Goal: Information Seeking & Learning: Learn about a topic

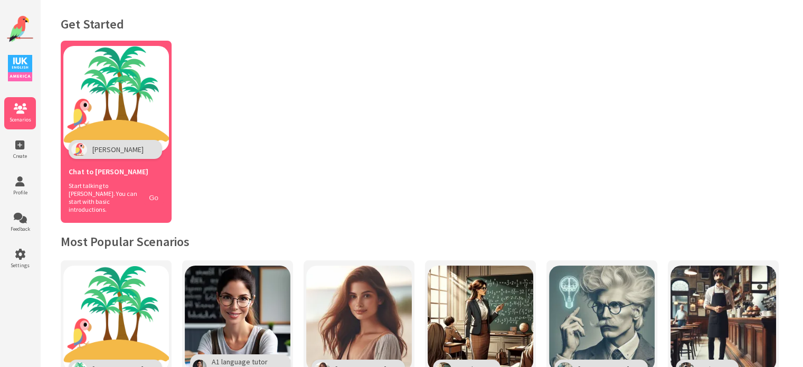
click at [157, 190] on button "Go" at bounding box center [154, 197] width 20 height 15
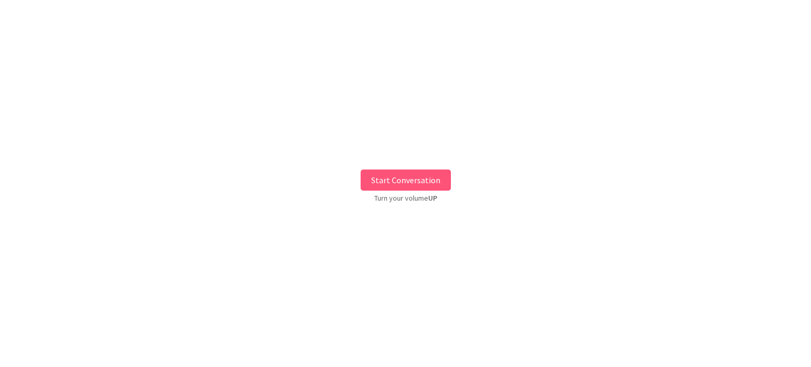
click at [407, 176] on button "Start Conversation" at bounding box center [406, 180] width 90 height 21
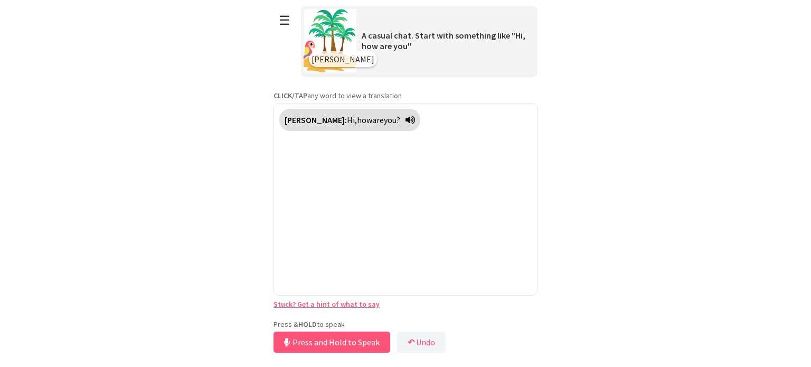
click at [355, 318] on div "**********" at bounding box center [406, 177] width 264 height 355
click at [358, 338] on button "Release to Stop Speaking" at bounding box center [331, 342] width 114 height 21
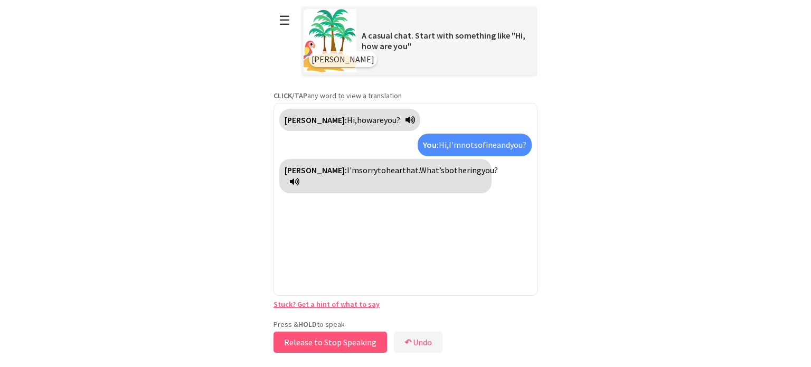
click at [344, 339] on button "Release to Stop Speaking" at bounding box center [331, 342] width 114 height 21
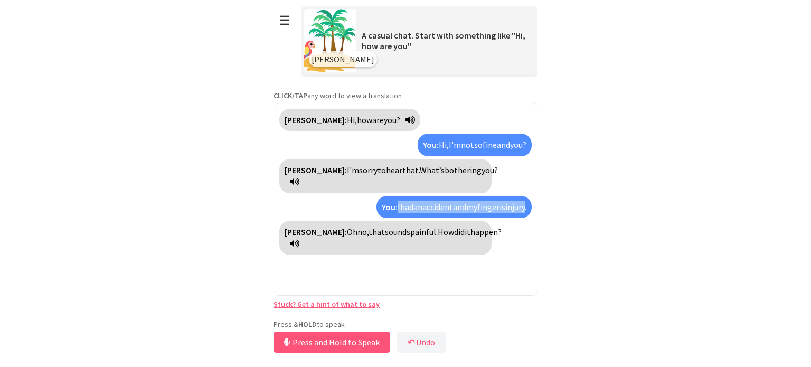
drag, startPoint x: 383, startPoint y: 193, endPoint x: 524, endPoint y: 200, distance: 141.2
click at [524, 200] on div "You: I had an accident and my finger is injury." at bounding box center [454, 207] width 155 height 22
copy div "I had an accident and my finger is injury"
click at [357, 345] on button "Release to Stop Speaking" at bounding box center [331, 342] width 114 height 21
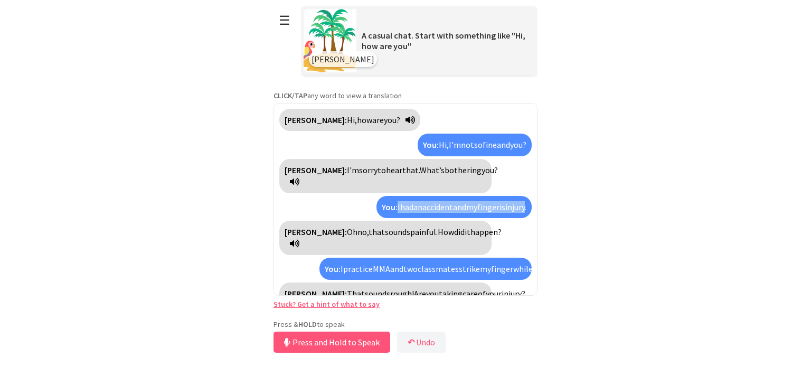
scroll to position [23, 0]
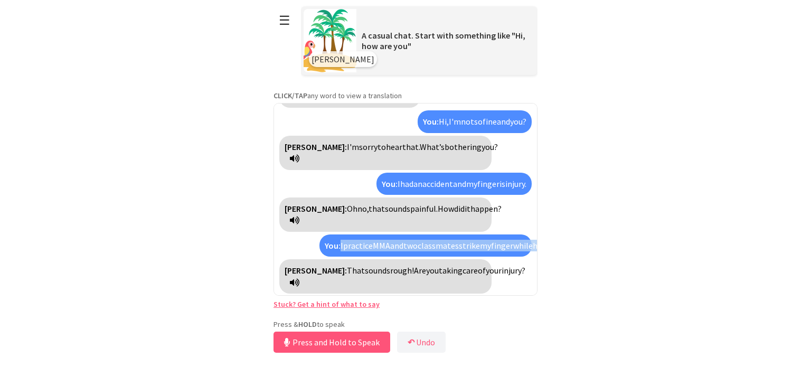
drag, startPoint x: 340, startPoint y: 231, endPoint x: 442, endPoint y: 251, distance: 103.8
click at [442, 251] on div "You: I practice MMA and two classmates strike my finger while he was practicing…" at bounding box center [426, 246] width 212 height 22
copy div "I practice MMA and two classmates strike my finger while he was practicing wres…"
click at [353, 339] on button "Release to Stop Speaking" at bounding box center [331, 342] width 114 height 21
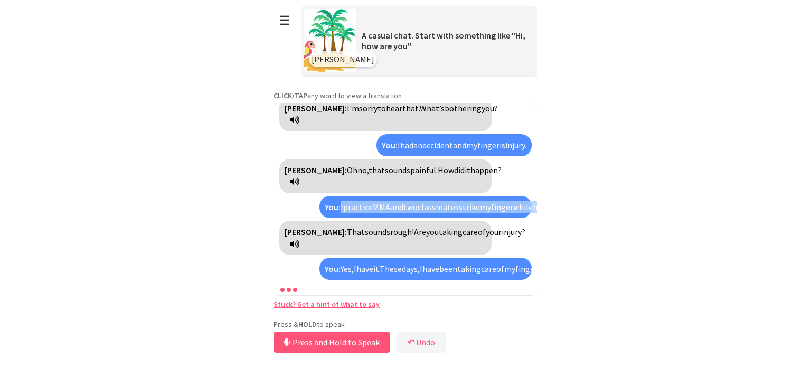
scroll to position [109, 0]
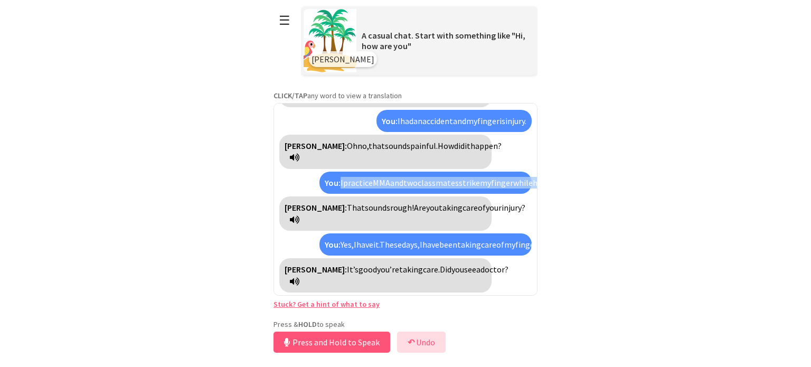
click at [407, 340] on button "↶ Undo" at bounding box center [421, 342] width 49 height 21
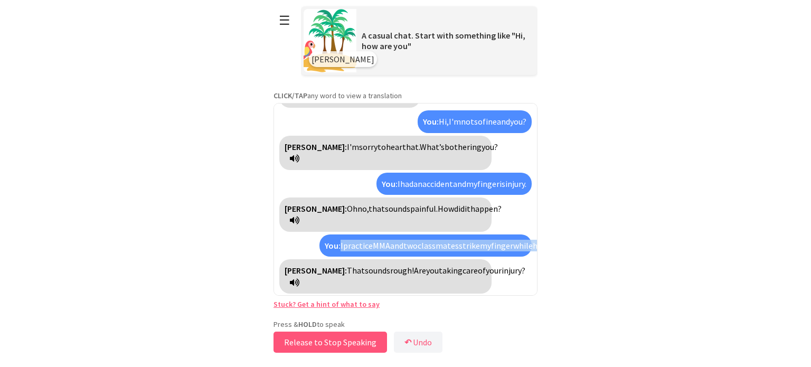
click at [347, 335] on button "Release to Stop Speaking" at bounding box center [331, 342] width 114 height 21
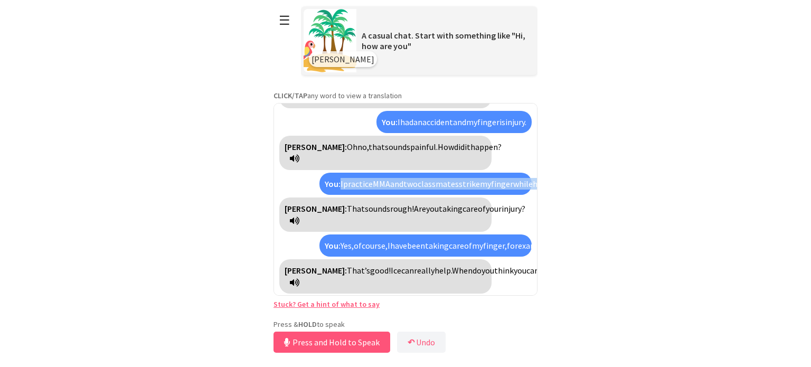
scroll to position [109, 0]
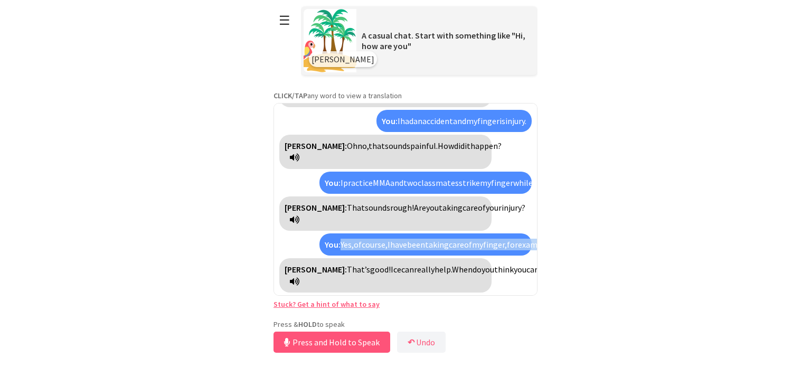
drag, startPoint x: 432, startPoint y: 246, endPoint x: 340, endPoint y: 219, distance: 96.1
click at [340, 233] on div "You: Yes, of course, I have been taking care of my finger, for example. I used …" at bounding box center [426, 244] width 212 height 22
copy div "Yes, of course, I have been taking care of my finger, for example. I used some …"
click at [347, 333] on button "Release to Stop Speaking" at bounding box center [331, 342] width 114 height 21
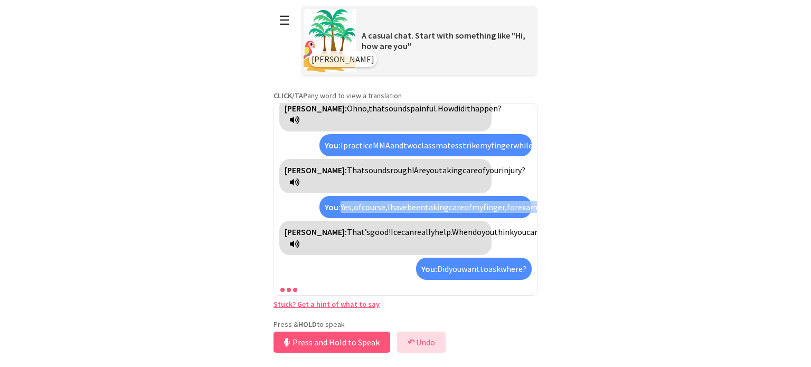
click at [428, 337] on button "↶ Undo" at bounding box center [421, 342] width 49 height 21
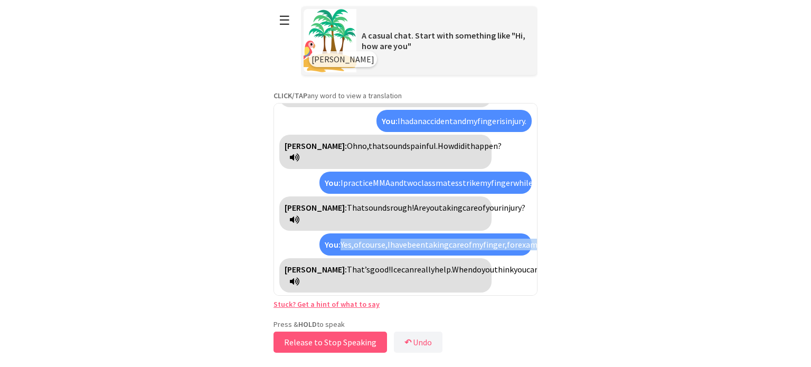
click at [344, 337] on button "Release to Stop Speaking" at bounding box center [331, 342] width 114 height 21
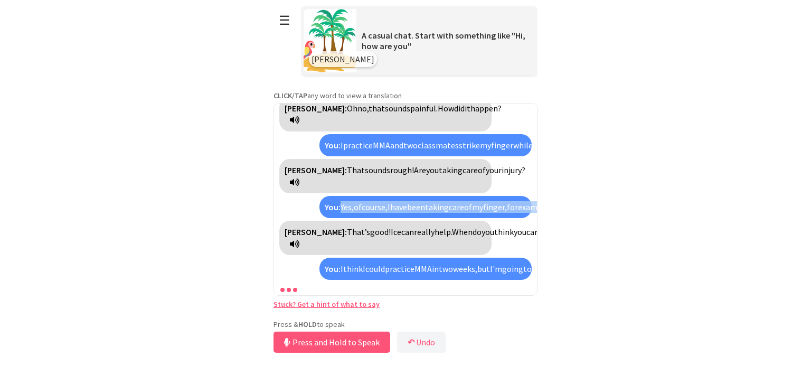
scroll to position [183, 0]
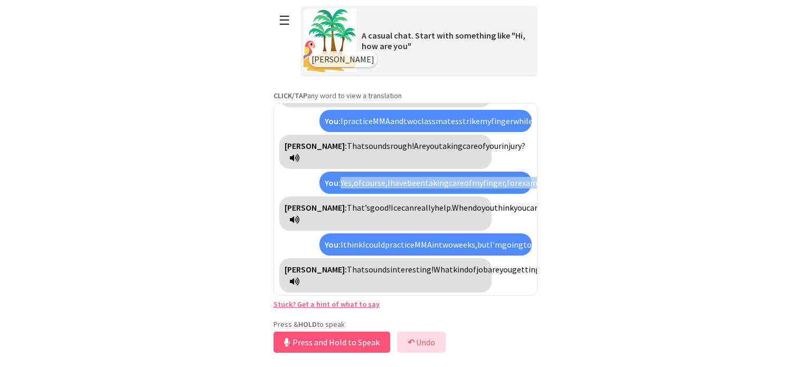
click at [410, 345] on b "↶" at bounding box center [411, 342] width 7 height 11
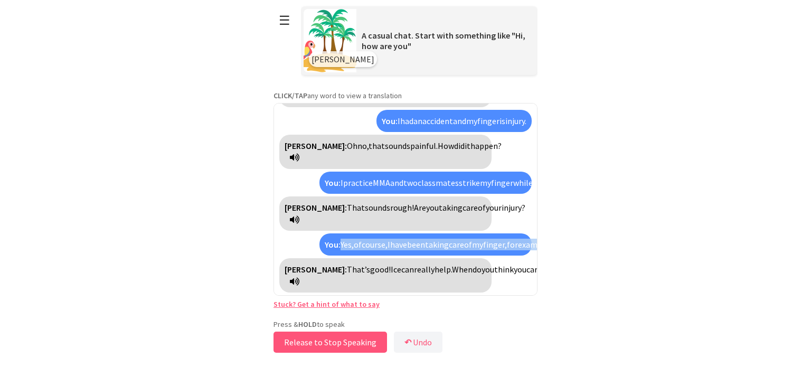
click at [356, 340] on button "Release to Stop Speaking" at bounding box center [331, 342] width 114 height 21
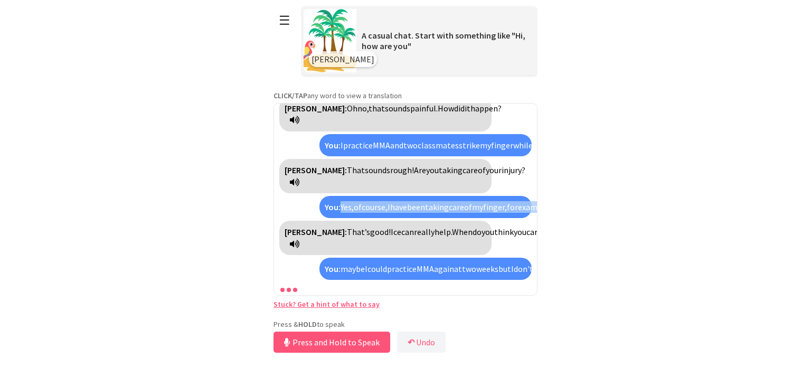
scroll to position [194, 0]
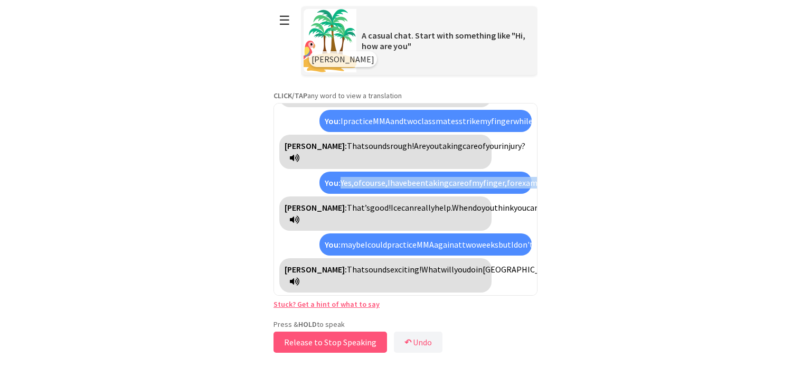
click at [356, 340] on button "Release to Stop Speaking" at bounding box center [331, 342] width 114 height 21
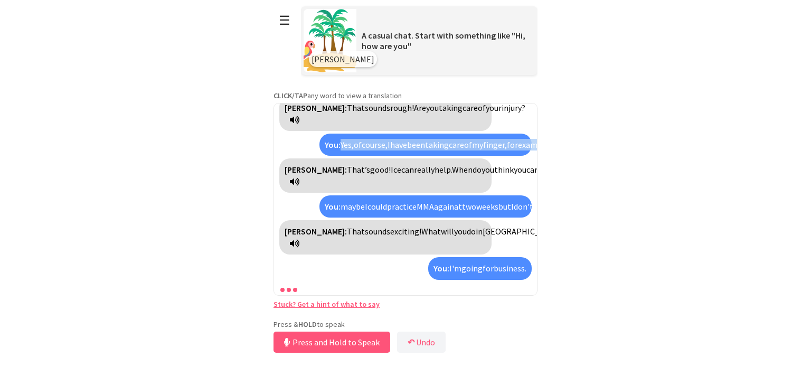
scroll to position [257, 0]
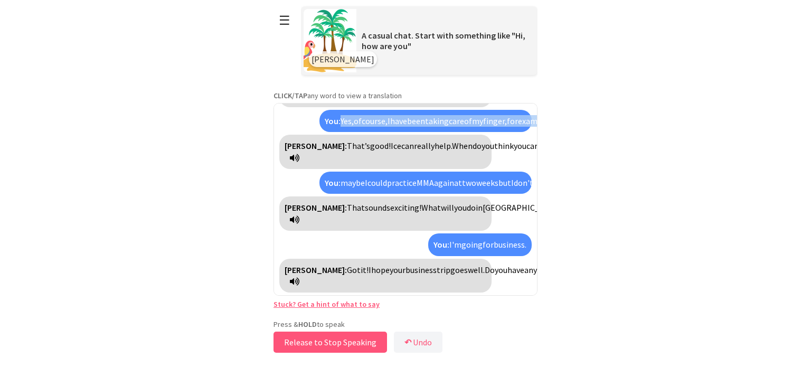
click at [356, 340] on button "Release to Stop Speaking" at bounding box center [331, 342] width 114 height 21
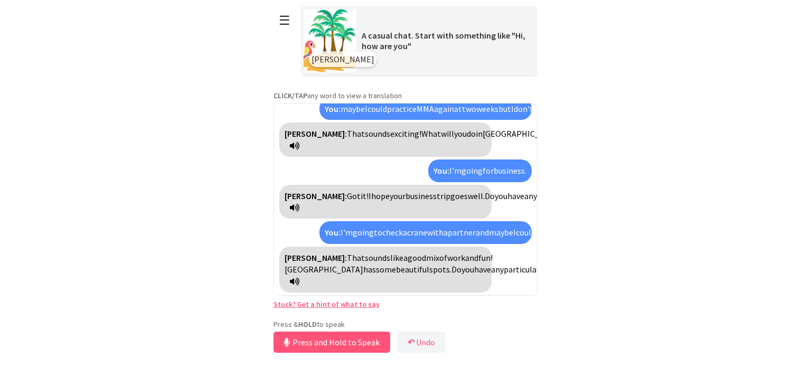
scroll to position [354, 0]
click at [356, 340] on button "Release to Stop Speaking" at bounding box center [331, 342] width 114 height 21
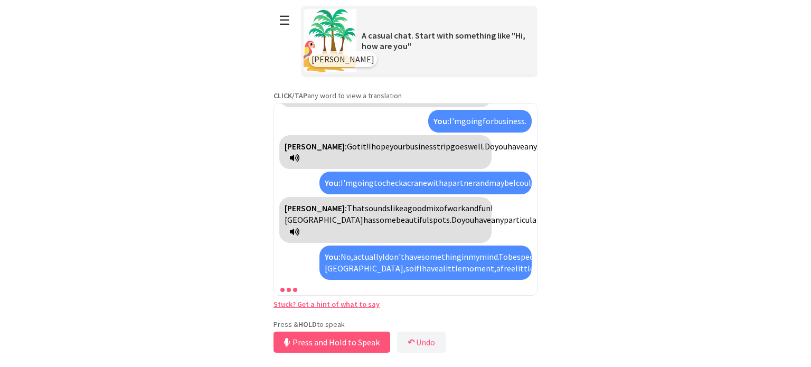
scroll to position [475, 0]
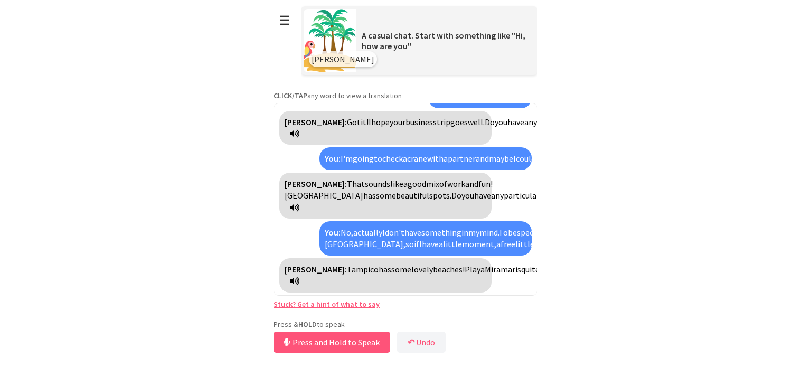
click at [419, 284] on div "Polly: Tampico has some lovely beaches! Playa Miramar is quite popular. If you …" at bounding box center [385, 275] width 212 height 34
click at [299, 279] on icon at bounding box center [295, 281] width 10 height 8
click at [361, 343] on button "Release to Stop Speaking" at bounding box center [331, 342] width 114 height 21
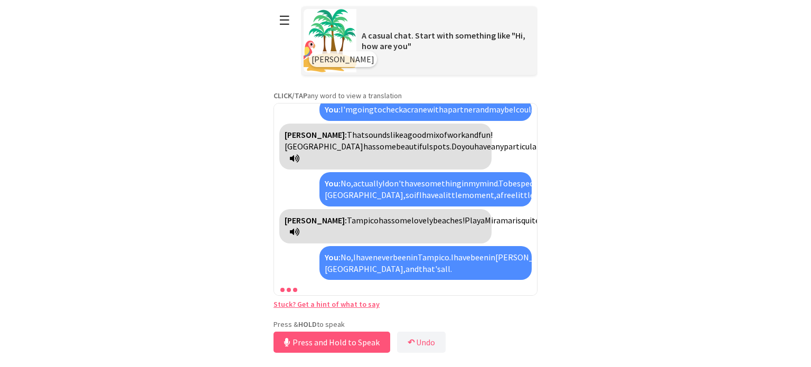
scroll to position [596, 0]
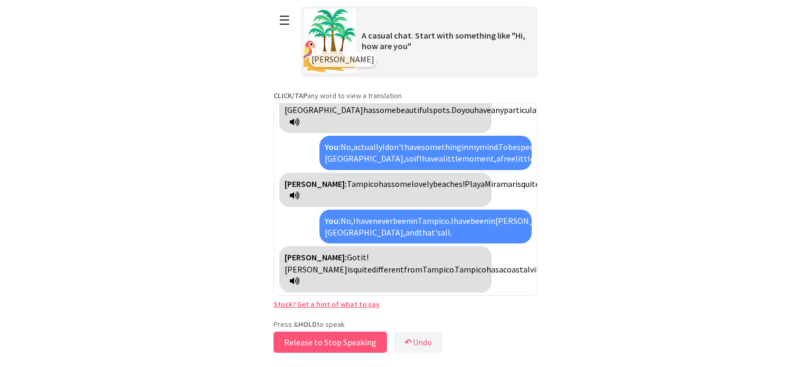
drag, startPoint x: 361, startPoint y: 343, endPoint x: 370, endPoint y: 345, distance: 9.1
click at [370, 345] on button "Release to Stop Speaking" at bounding box center [331, 342] width 114 height 21
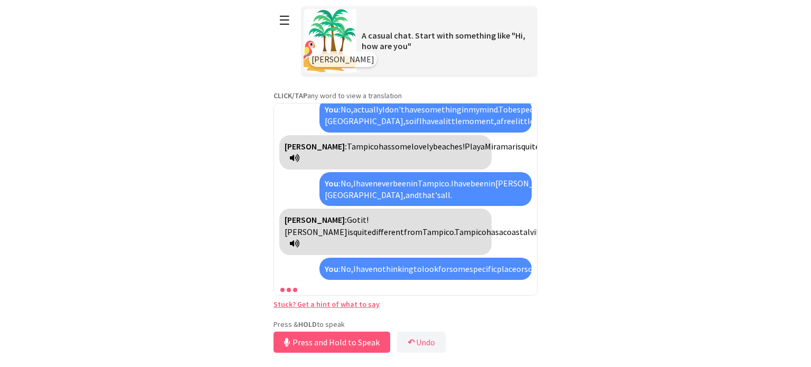
scroll to position [753, 0]
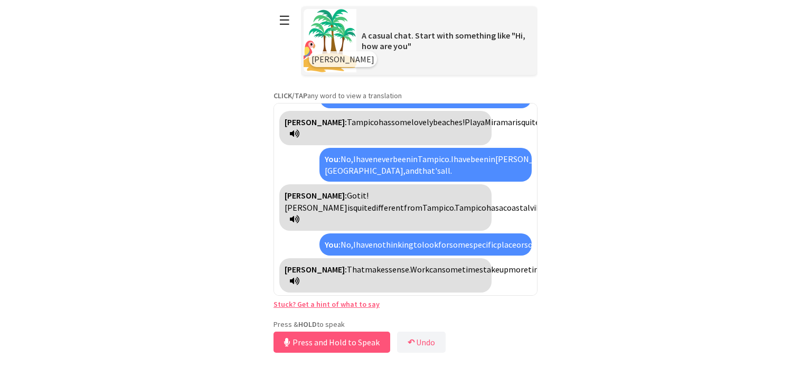
click at [299, 284] on icon at bounding box center [295, 281] width 10 height 8
click at [331, 342] on button "Release to Stop Speaking" at bounding box center [331, 342] width 114 height 21
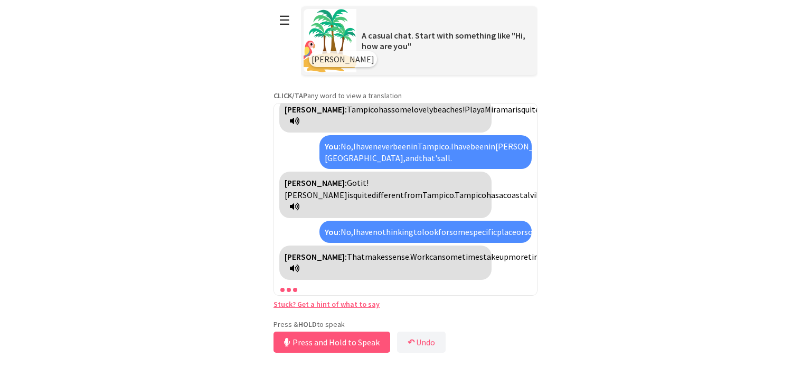
scroll to position [790, 0]
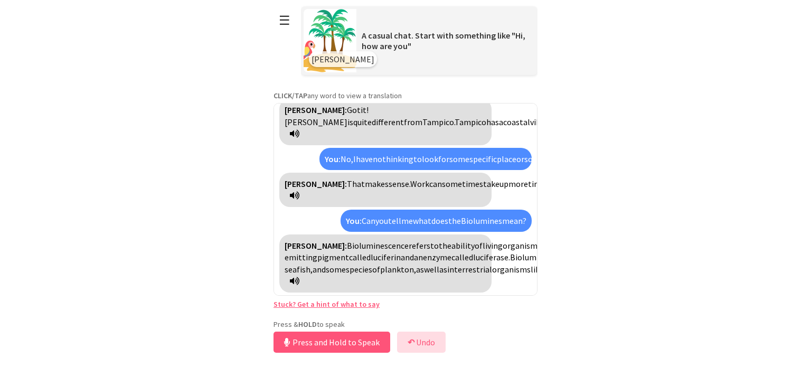
click at [420, 341] on button "↶ Undo" at bounding box center [421, 342] width 49 height 21
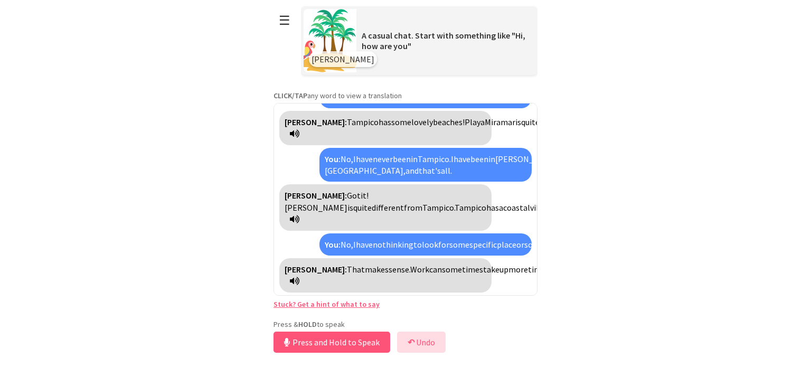
scroll to position [753, 0]
click at [310, 335] on button "Release to Stop Speaking" at bounding box center [331, 342] width 114 height 21
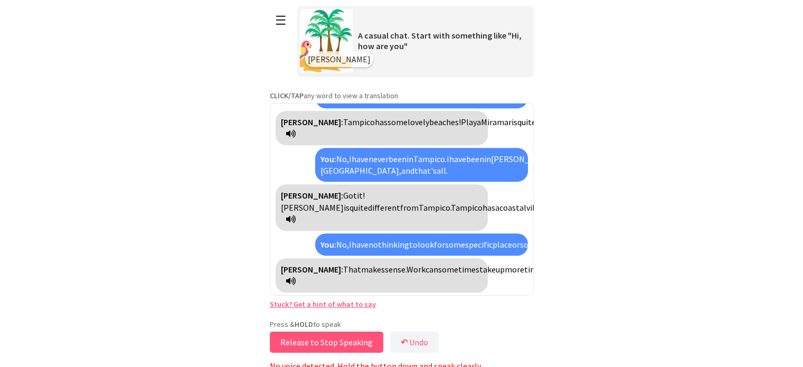
click at [310, 335] on button "Release to Stop Speaking" at bounding box center [327, 342] width 114 height 21
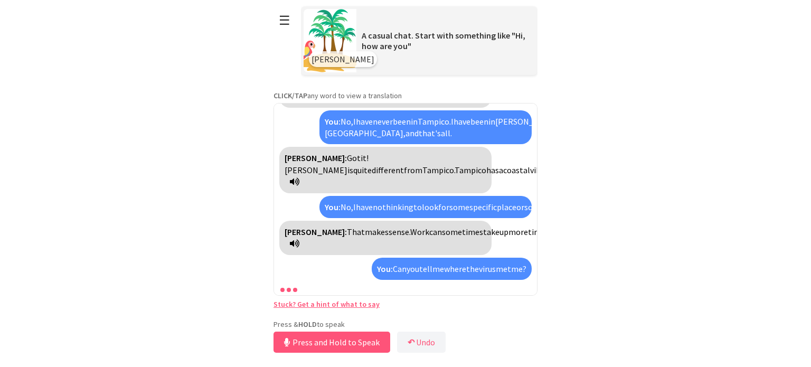
scroll to position [850, 0]
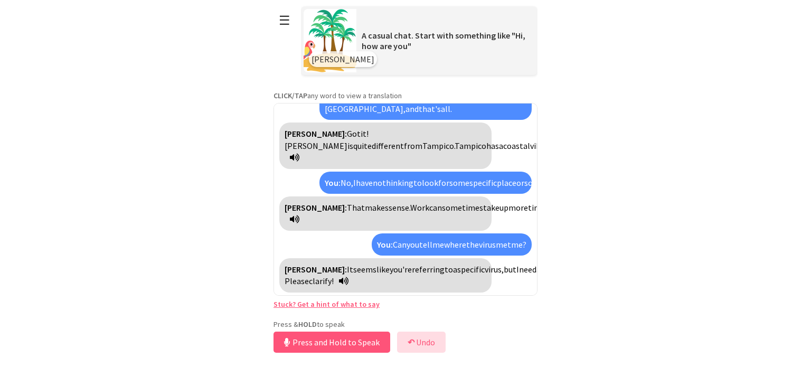
click at [430, 346] on button "↶ Undo" at bounding box center [421, 342] width 49 height 21
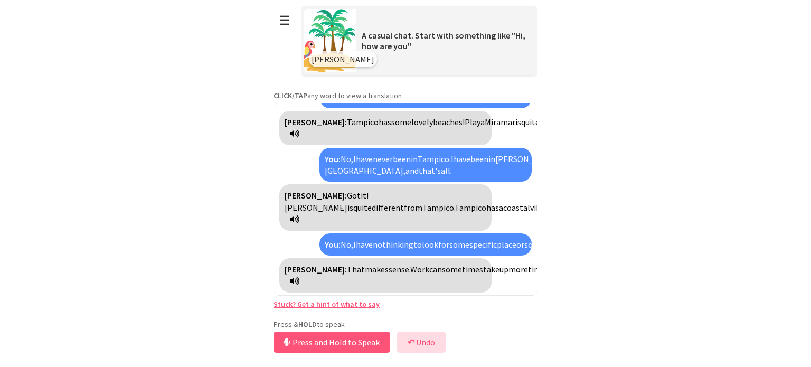
scroll to position [753, 0]
click at [353, 337] on button "Release to Stop Speaking" at bounding box center [331, 342] width 114 height 21
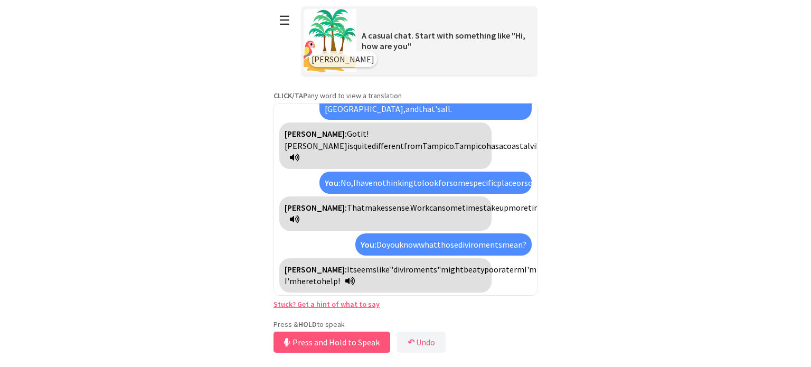
scroll to position [838, 0]
click at [423, 340] on button "↶ Undo" at bounding box center [421, 342] width 49 height 21
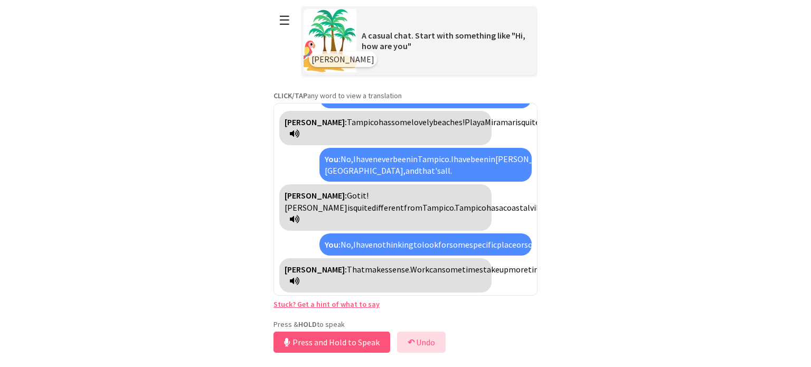
scroll to position [753, 0]
click at [335, 348] on button "Release to Stop Speaking" at bounding box center [331, 342] width 114 height 21
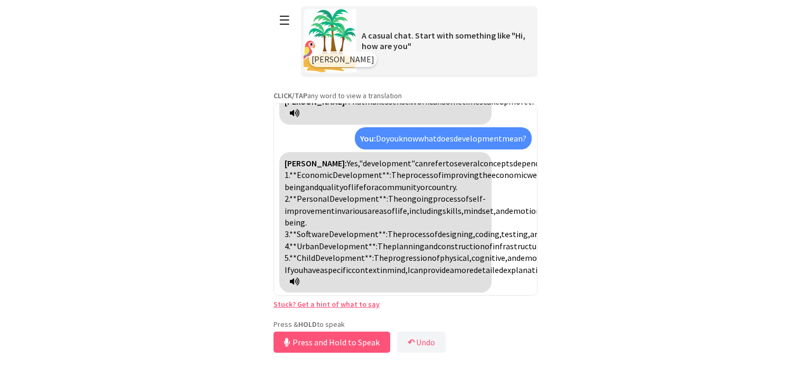
scroll to position [1004, 0]
click at [376, 340] on button "Release to Stop Speaking" at bounding box center [331, 342] width 114 height 21
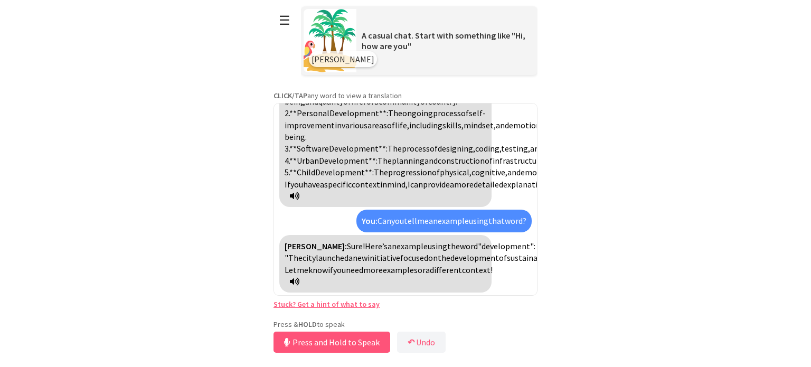
scroll to position [1113, 0]
